Goal: Task Accomplishment & Management: Manage account settings

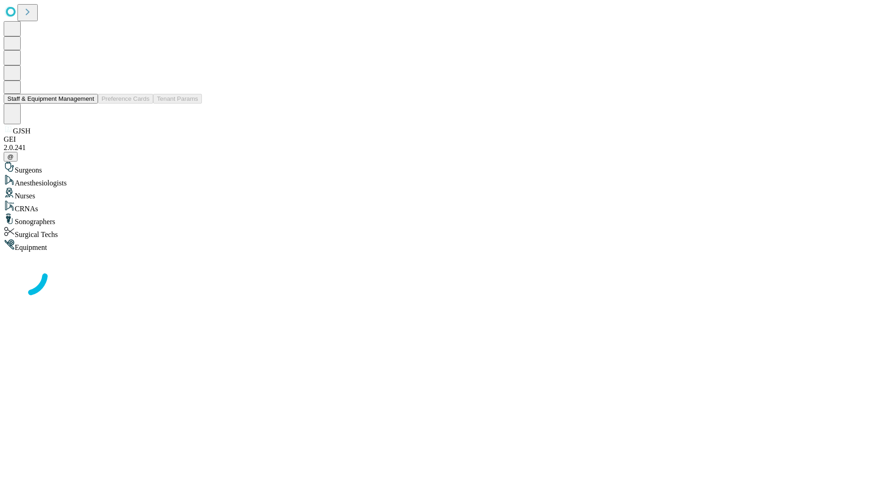
click at [88, 103] on button "Staff & Equipment Management" at bounding box center [51, 99] width 94 height 10
